Goal: Use online tool/utility: Utilize a website feature to perform a specific function

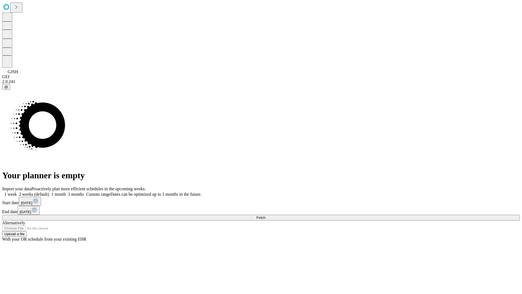
click at [266, 216] on span "Fetch" at bounding box center [261, 218] width 9 height 4
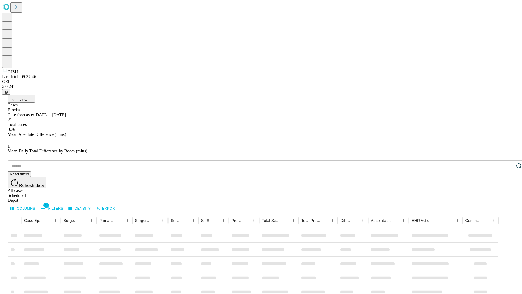
click at [27, 98] on span "Table View" at bounding box center [18, 100] width 17 height 4
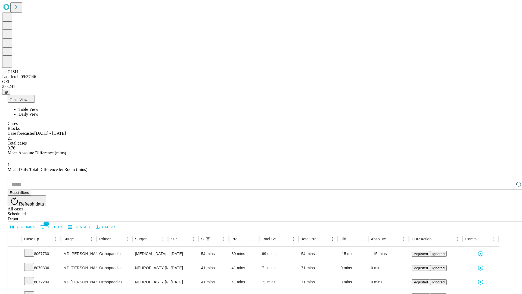
click at [38, 112] on span "Daily View" at bounding box center [29, 114] width 20 height 5
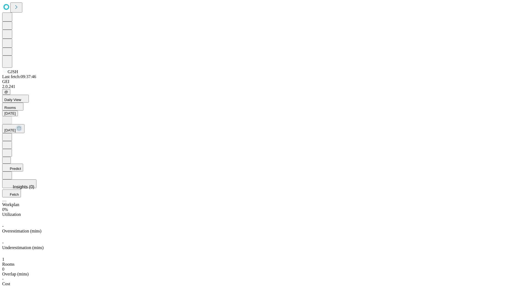
click at [23, 164] on button "Predict" at bounding box center [12, 168] width 21 height 8
